Goal: Information Seeking & Learning: Learn about a topic

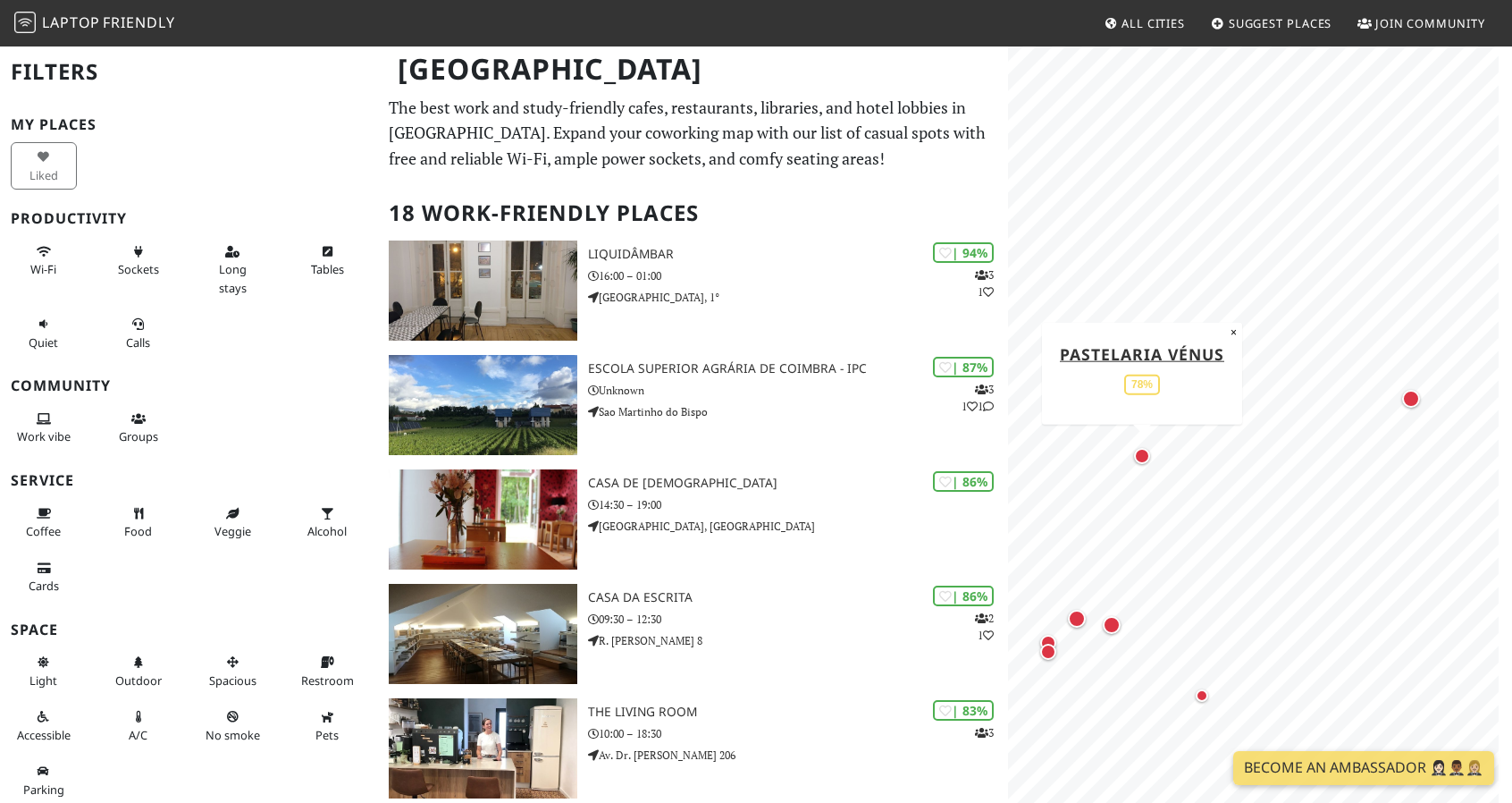
click at [1143, 460] on div "Map marker" at bounding box center [1142, 456] width 16 height 16
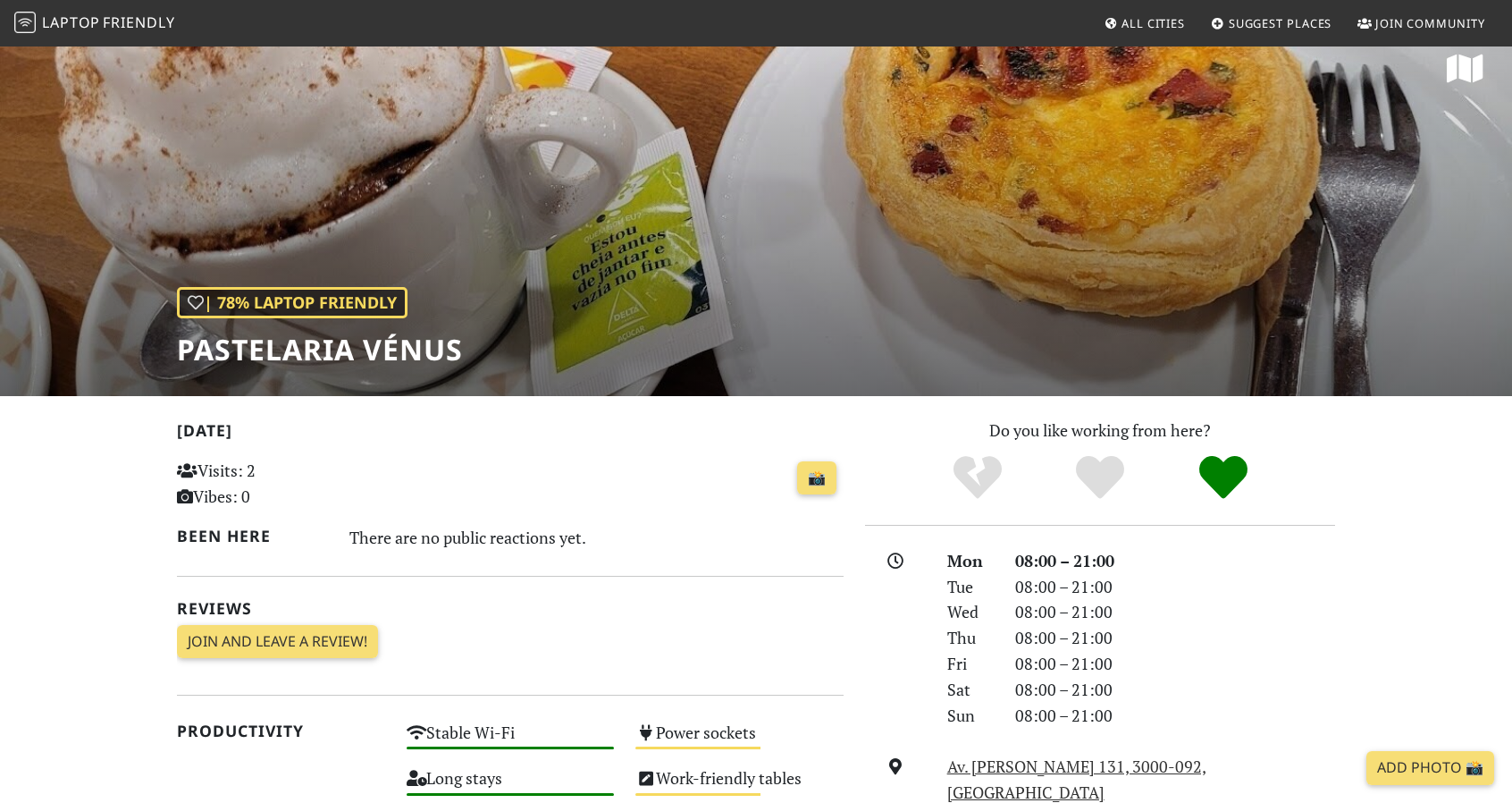
scroll to position [178, 0]
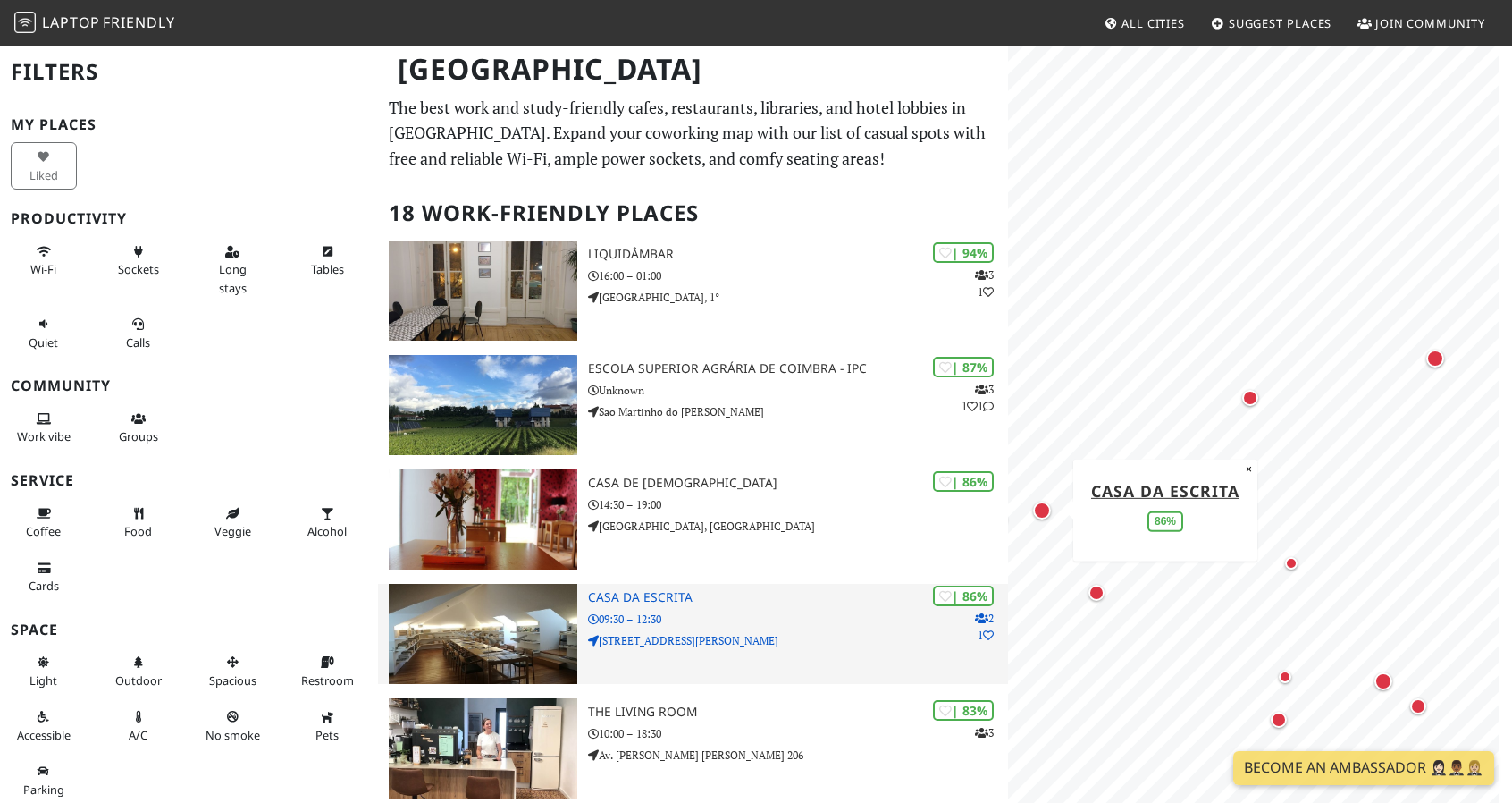
click at [738, 646] on p "R. João Jacinto 8" at bounding box center [798, 641] width 420 height 17
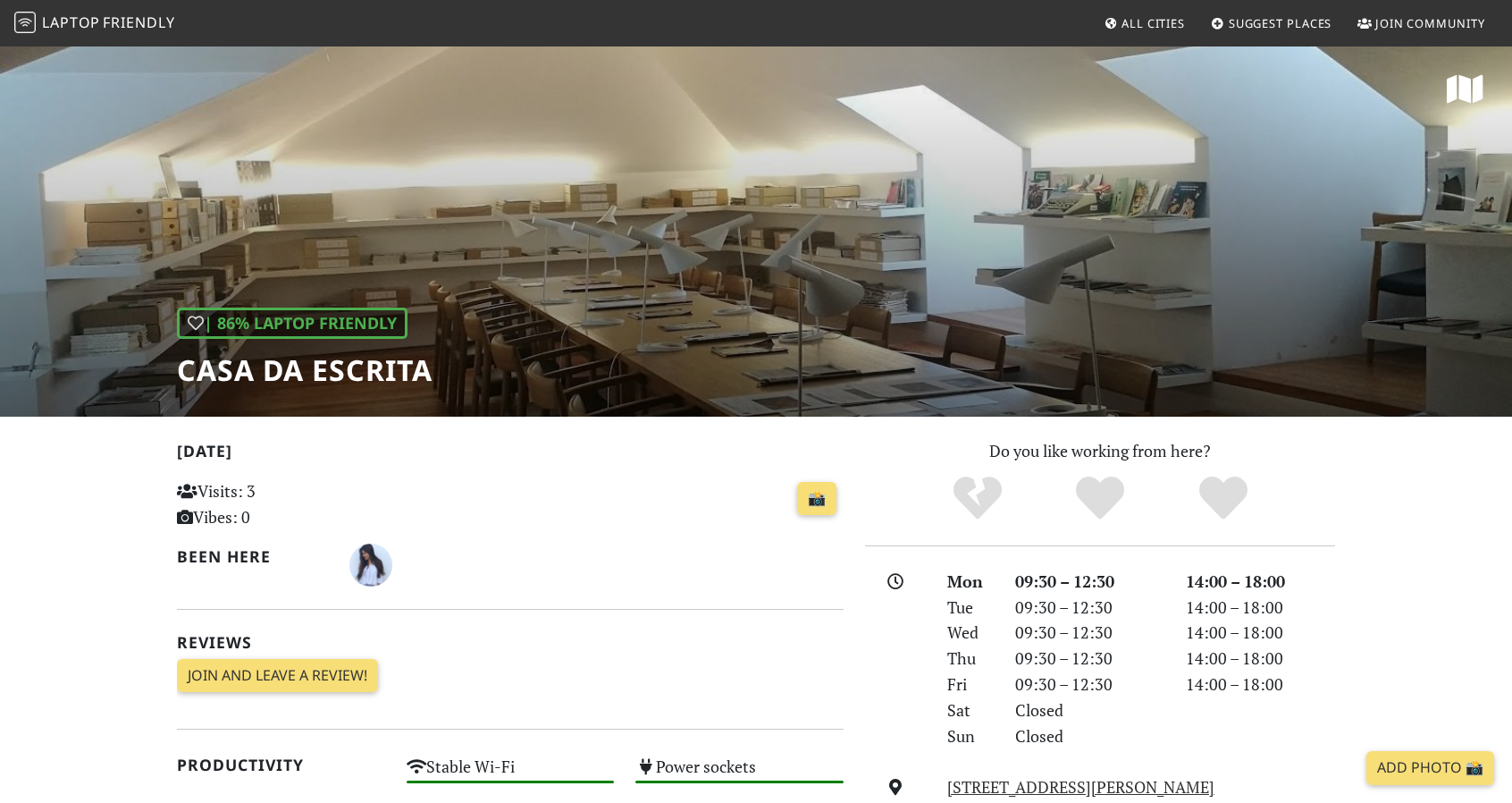
click at [1431, 237] on div "| 86% Laptop Friendly Casa da Escrita" at bounding box center [756, 231] width 1512 height 372
click at [712, 284] on div "| 86% Laptop Friendly Casa da Escrita" at bounding box center [756, 231] width 1512 height 372
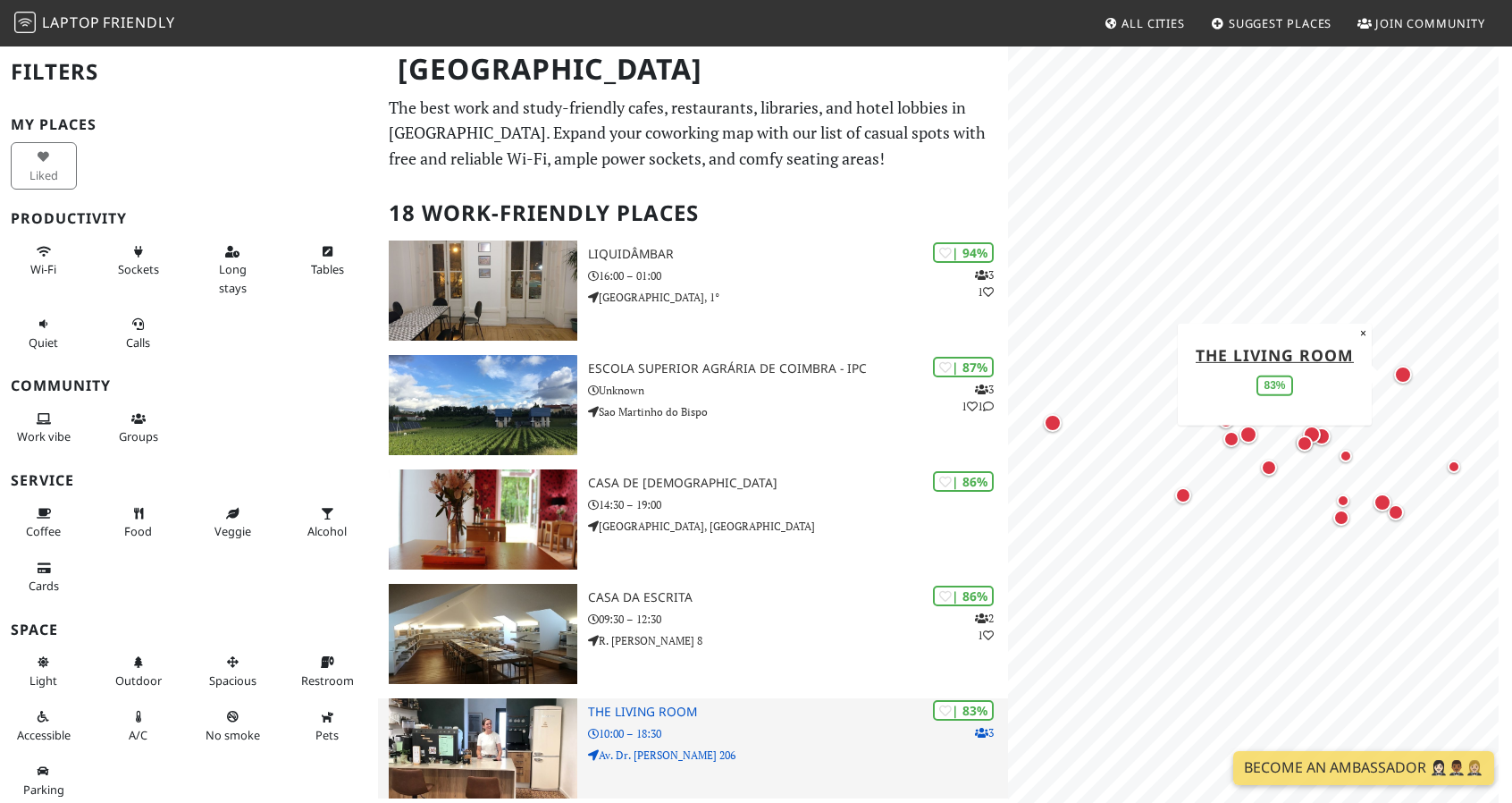
click at [739, 718] on h3 "The Living Room" at bounding box center [798, 713] width 420 height 15
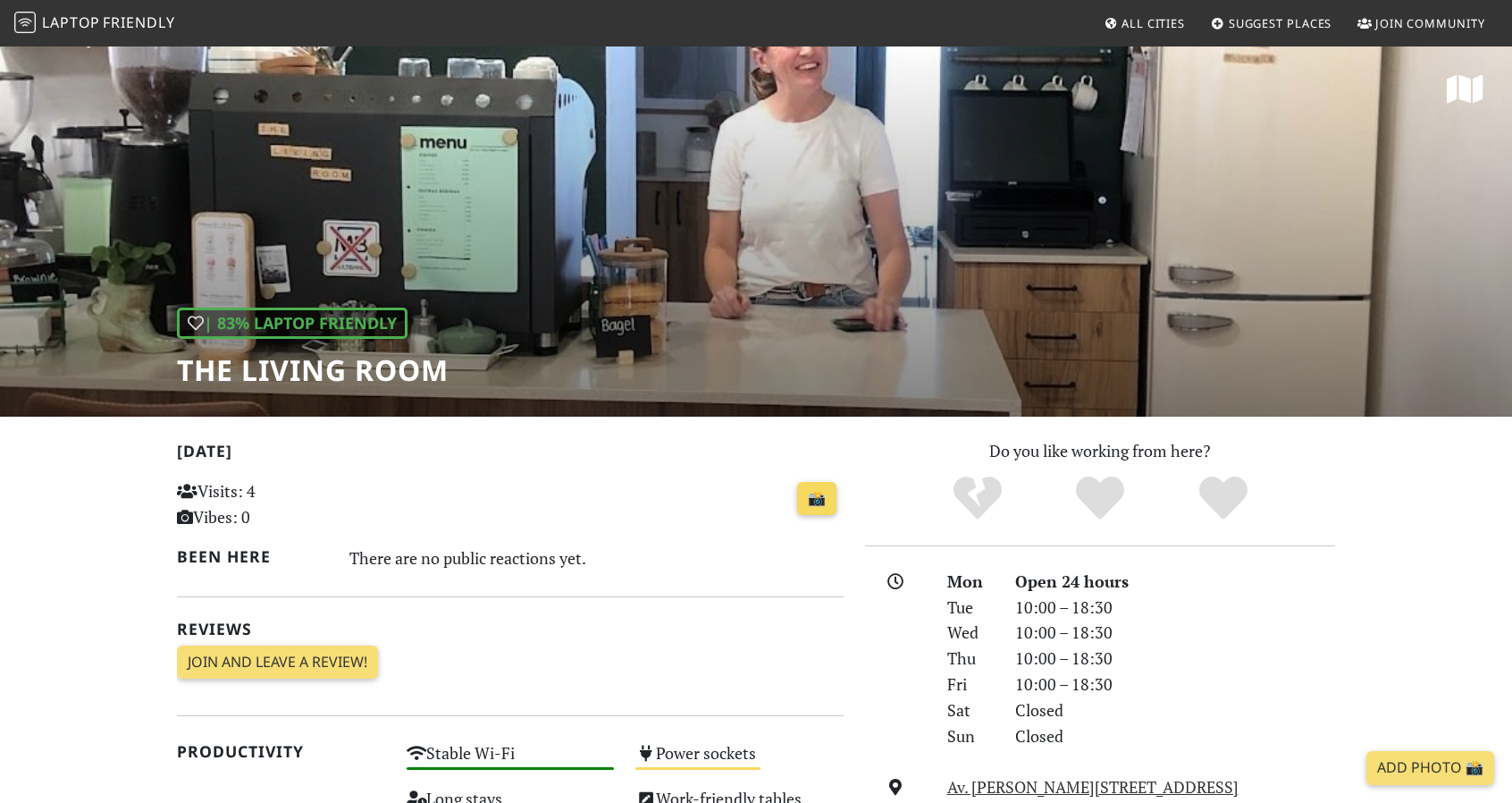
click at [824, 508] on link "📸" at bounding box center [817, 498] width 39 height 34
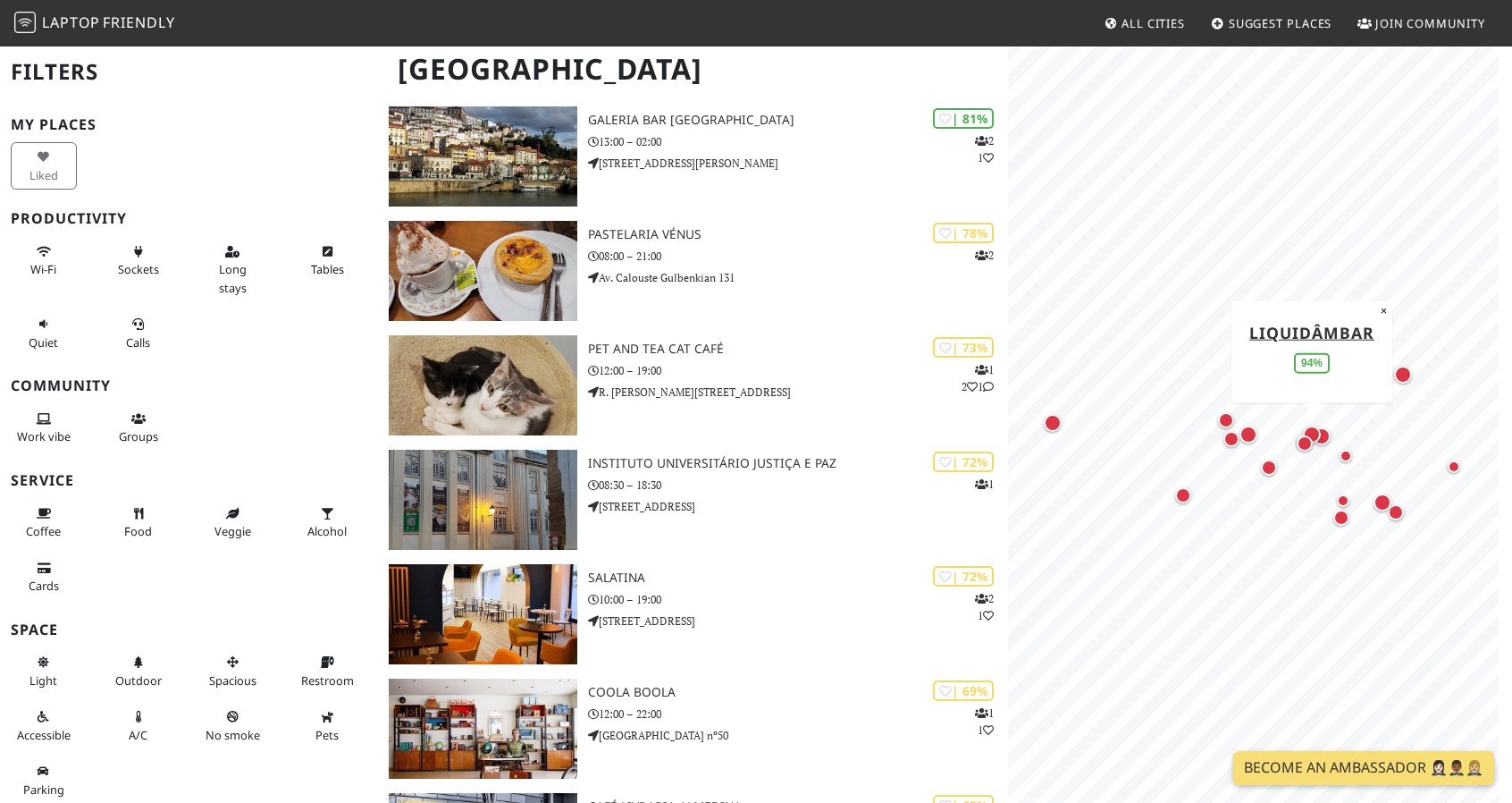
scroll to position [716, 0]
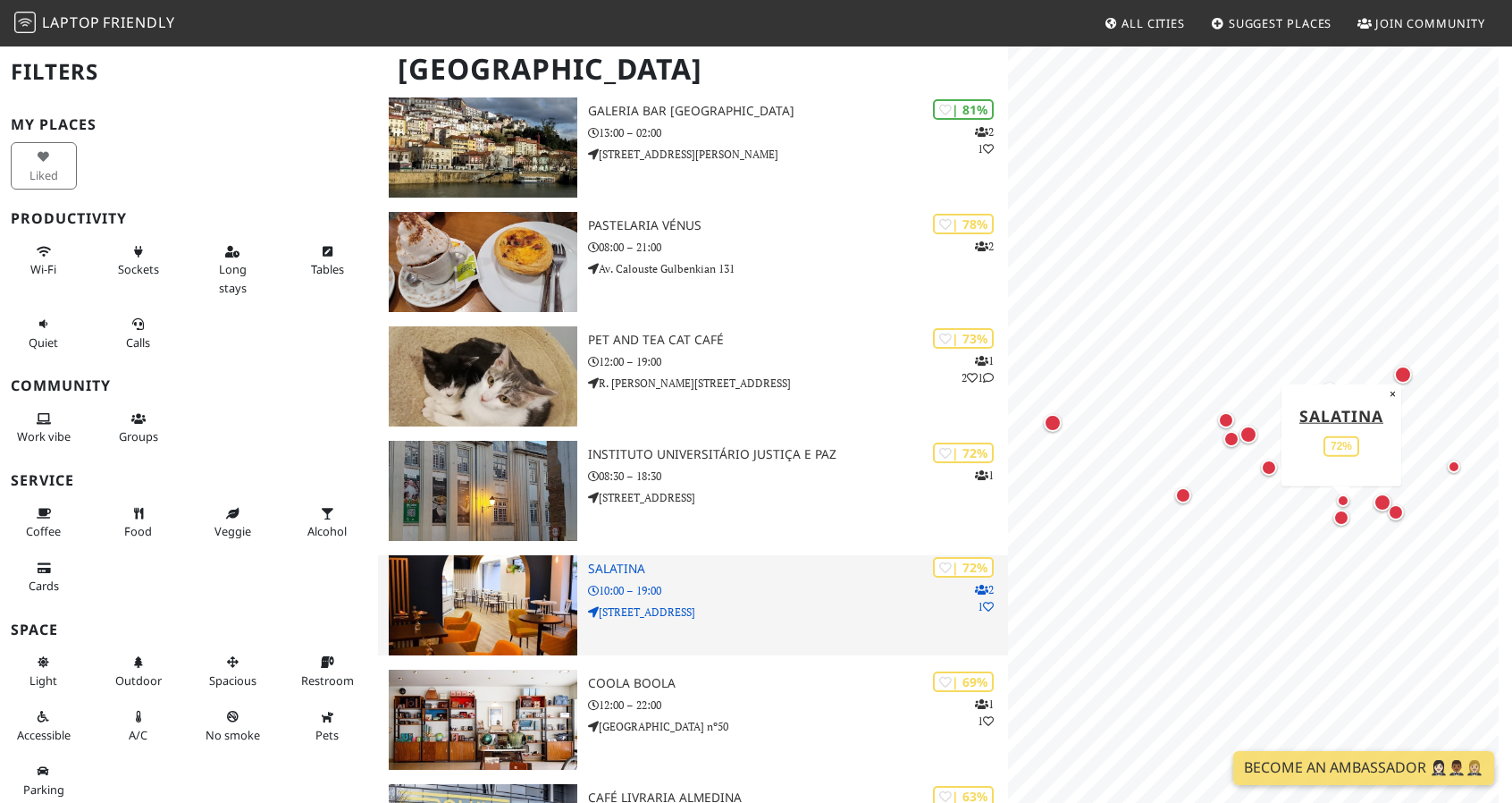
click at [844, 571] on h3 "Salatina" at bounding box center [798, 569] width 420 height 15
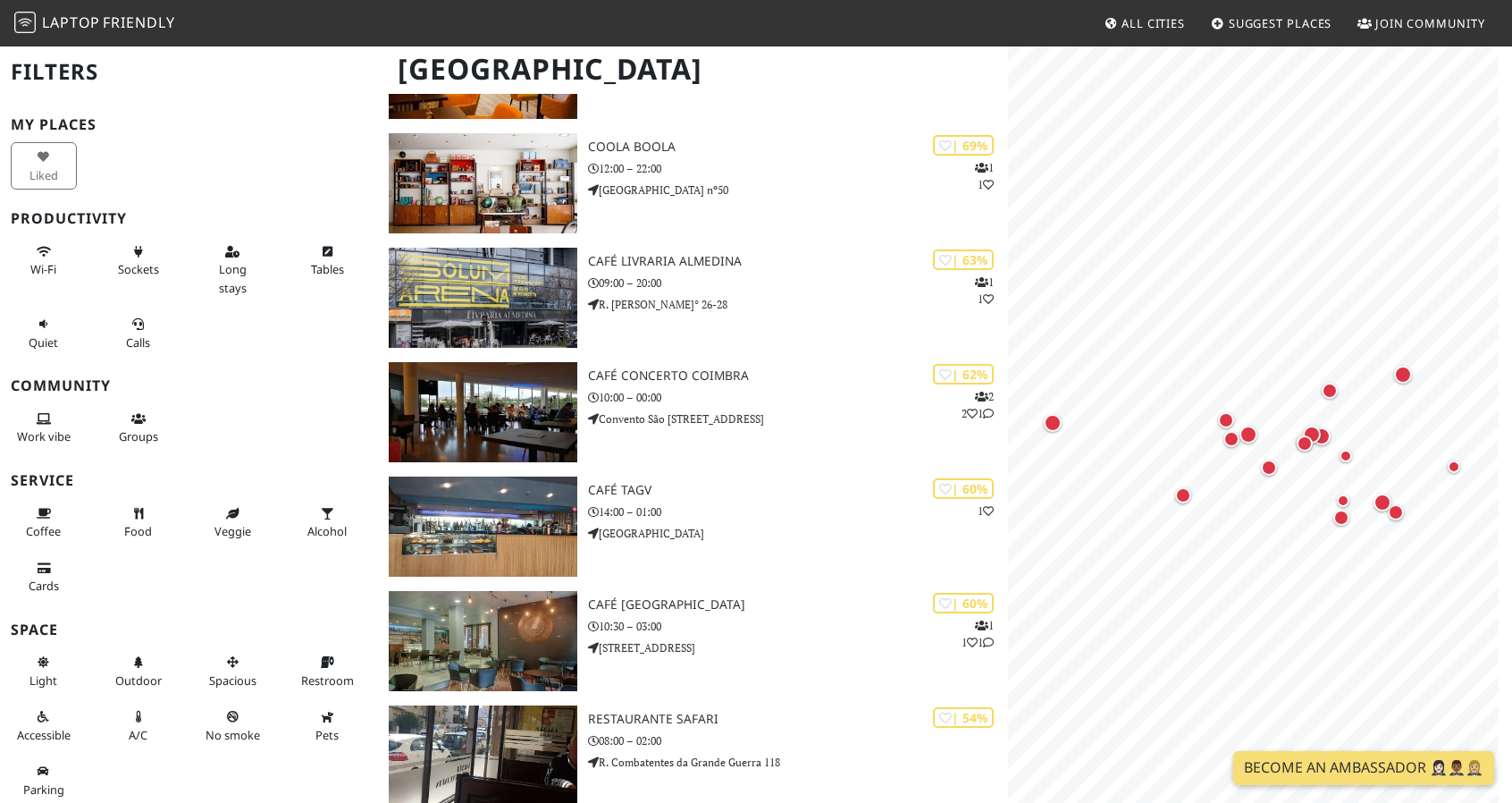
scroll to position [1521, 0]
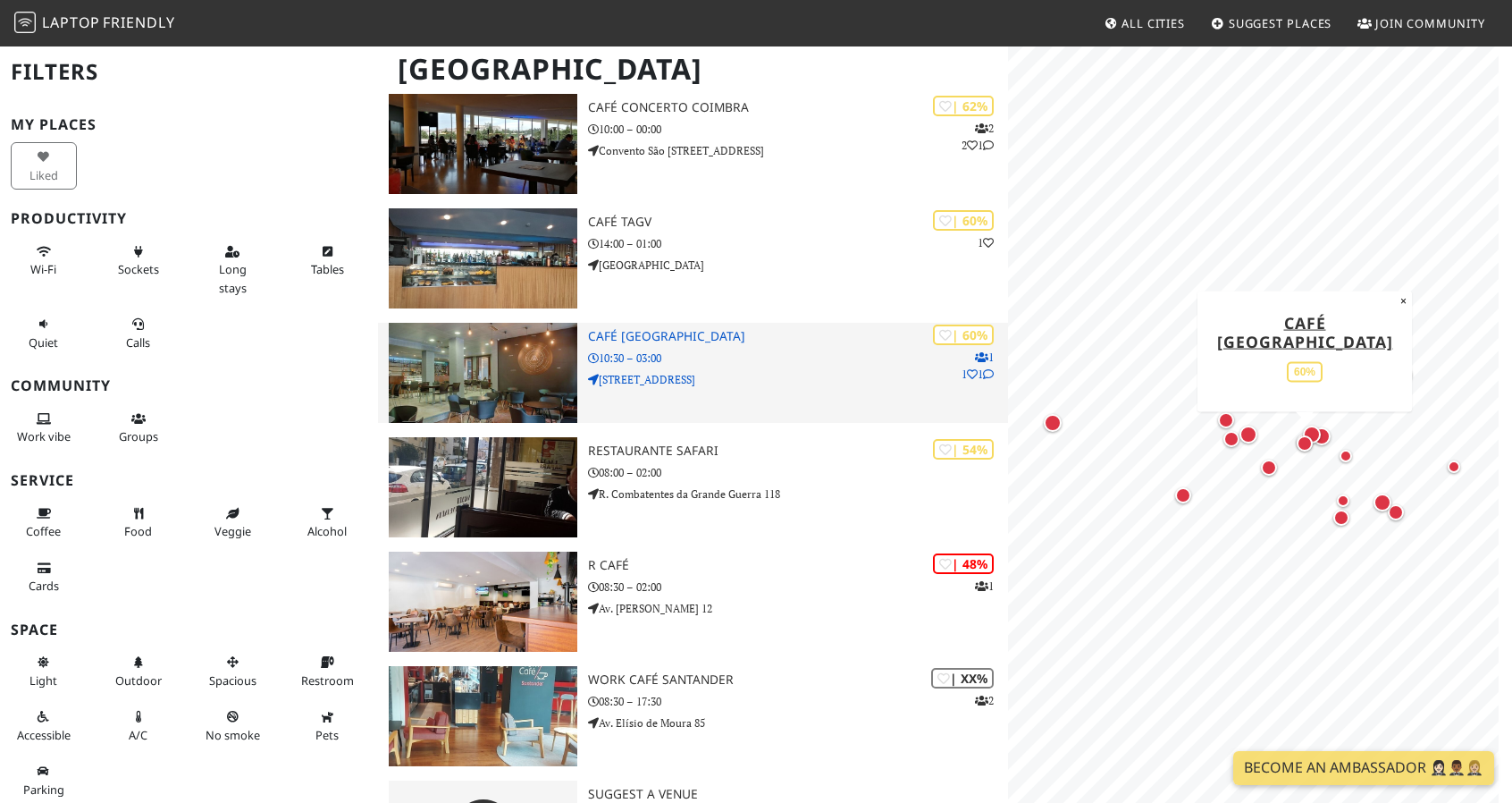
click at [527, 386] on img at bounding box center [483, 373] width 189 height 100
